Goal: Navigation & Orientation: Understand site structure

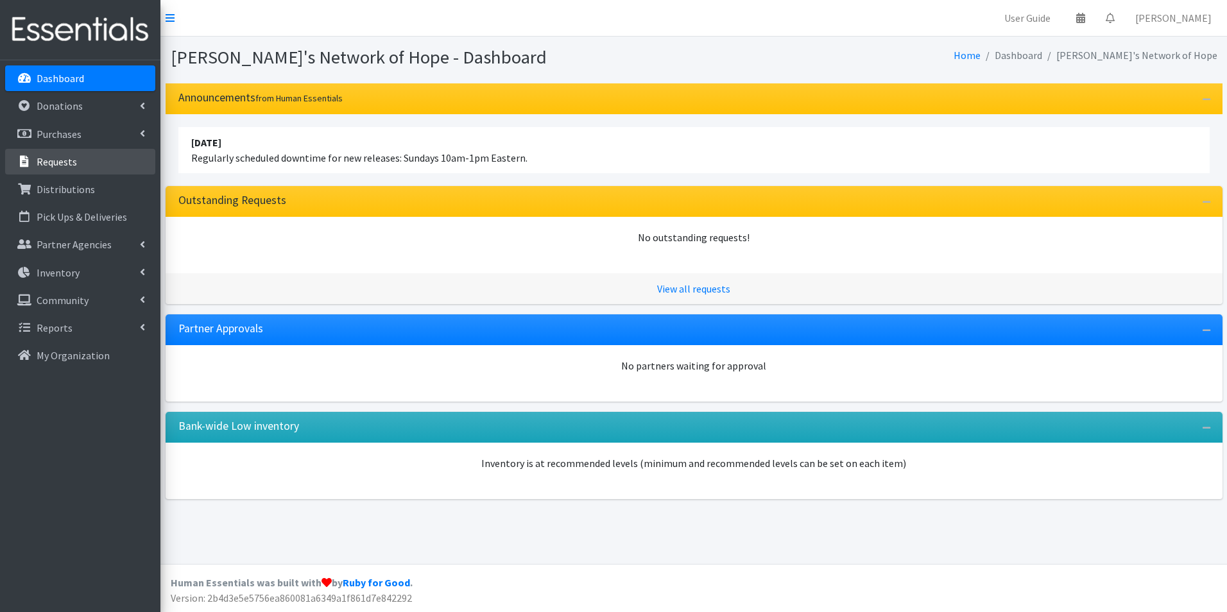
click at [54, 162] on p "Requests" at bounding box center [57, 161] width 40 height 13
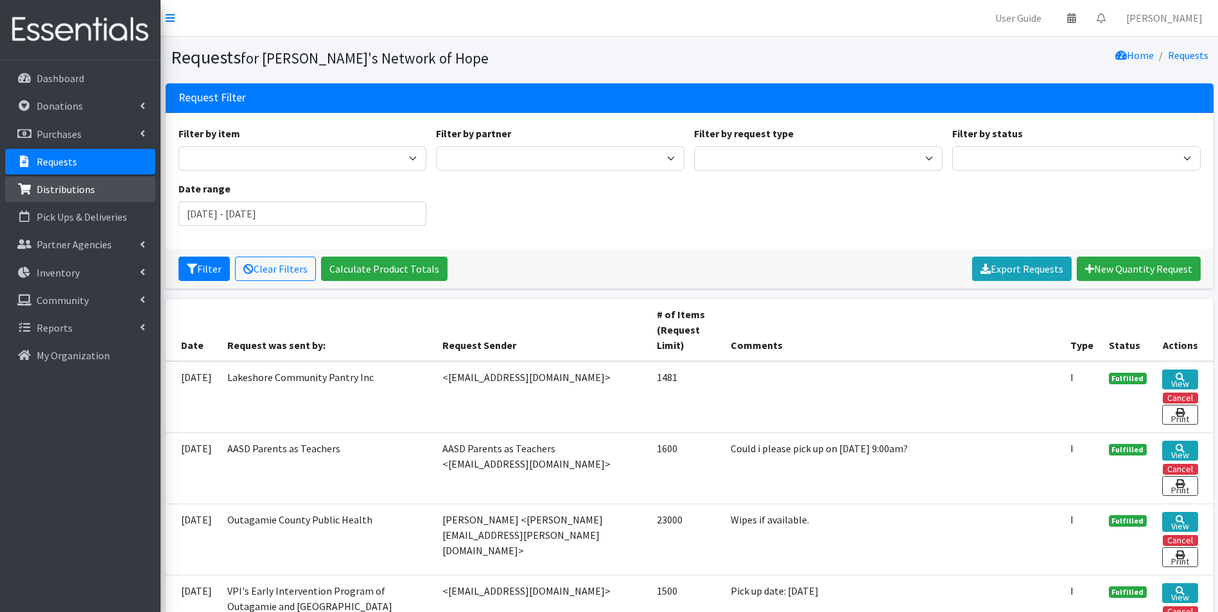
click at [67, 195] on p "Distributions" at bounding box center [66, 189] width 58 height 13
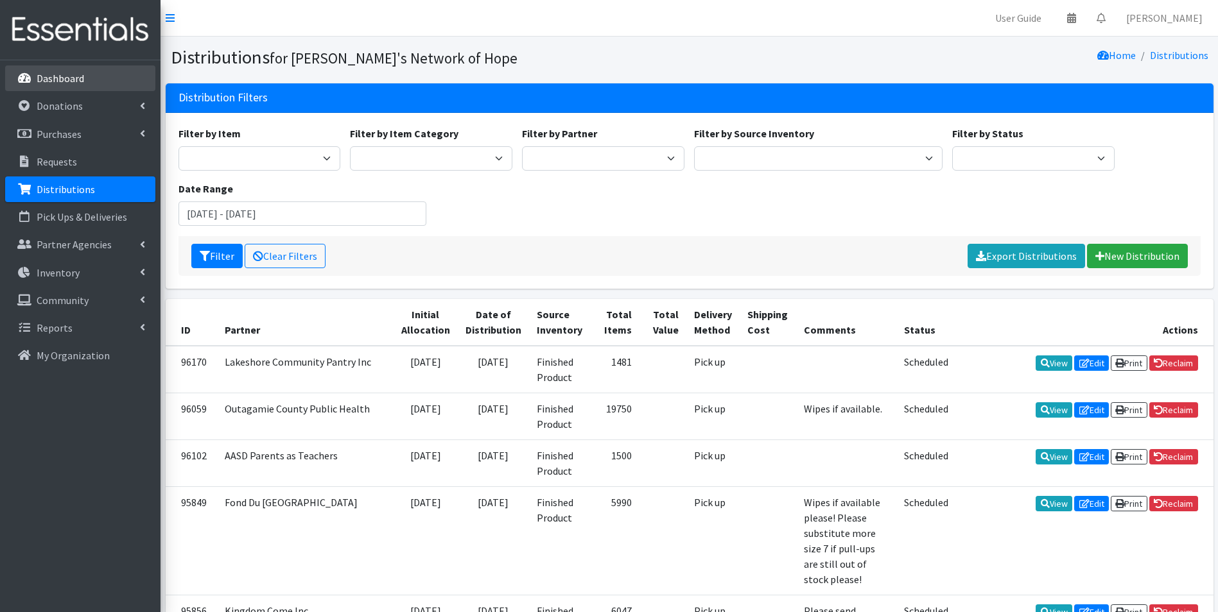
click at [84, 84] on link "Dashboard" at bounding box center [80, 78] width 150 height 26
